Goal: Find specific page/section: Find specific page/section

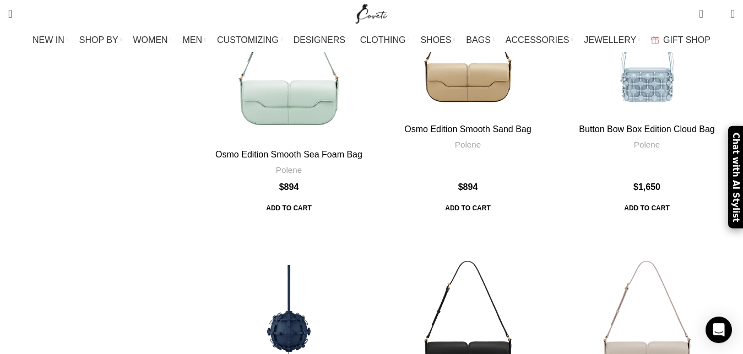
scroll to position [3097, 0]
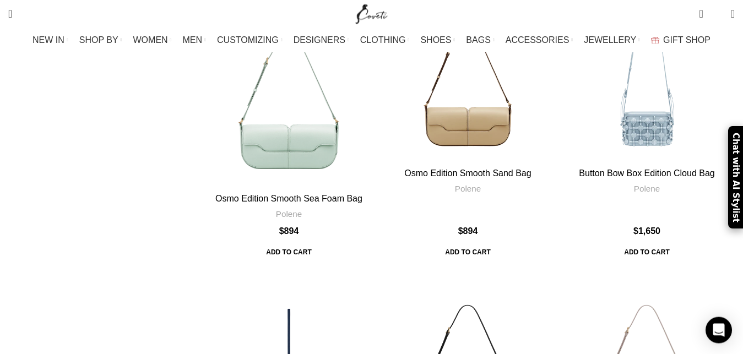
click at [222, 42] on ul "NEW IN WHAT'S NEW New this week New in clothing New in Bags New in shoes TRENDI…" at bounding box center [371, 40] width 678 height 22
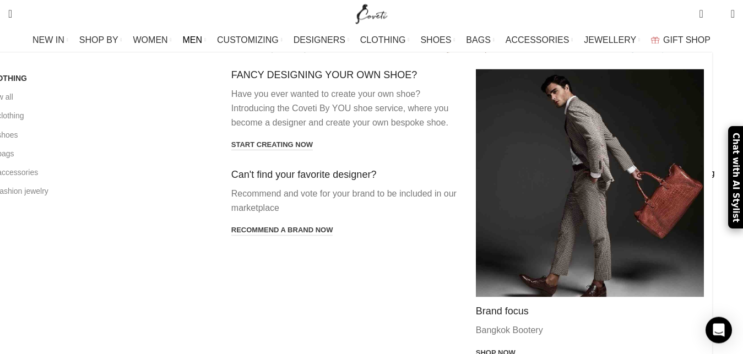
click at [206, 40] on link "MEN" at bounding box center [194, 40] width 23 height 22
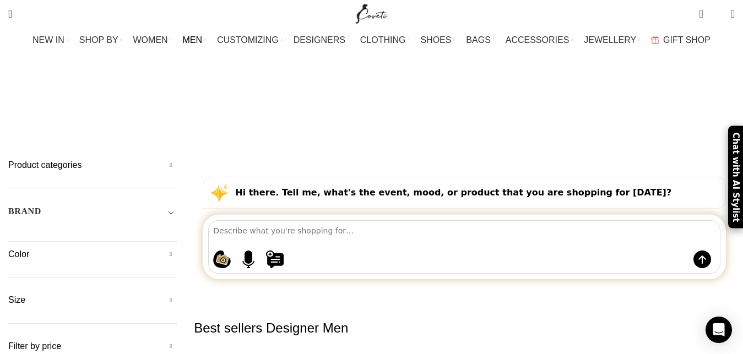
click at [177, 159] on h5 "Product categories" at bounding box center [92, 165] width 169 height 12
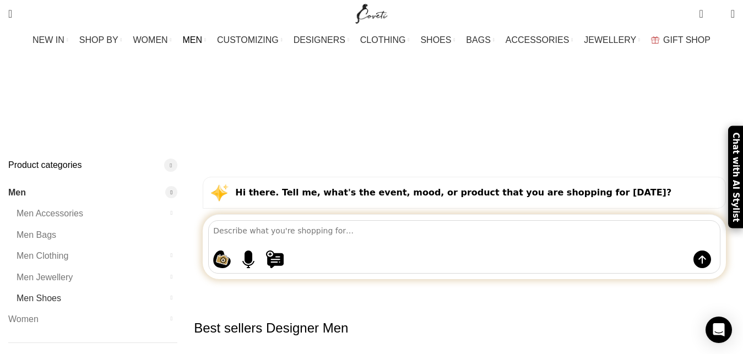
click at [93, 288] on link "Men Shoes" at bounding box center [90, 298] width 147 height 21
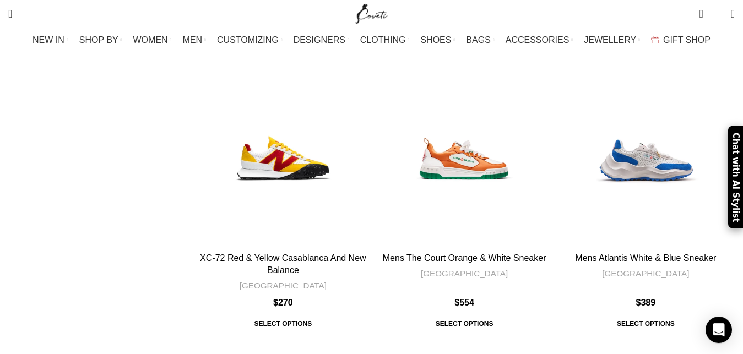
scroll to position [456, 0]
